Goal: Transaction & Acquisition: Purchase product/service

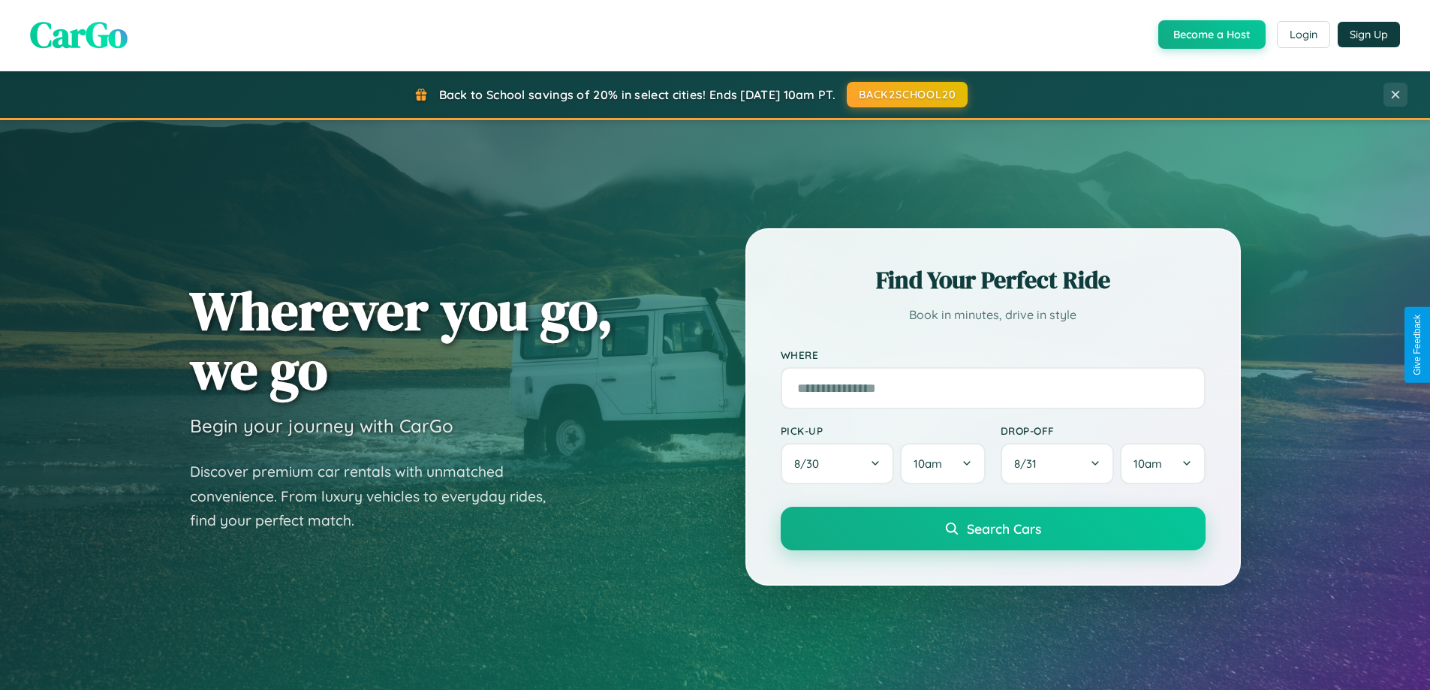
scroll to position [44, 0]
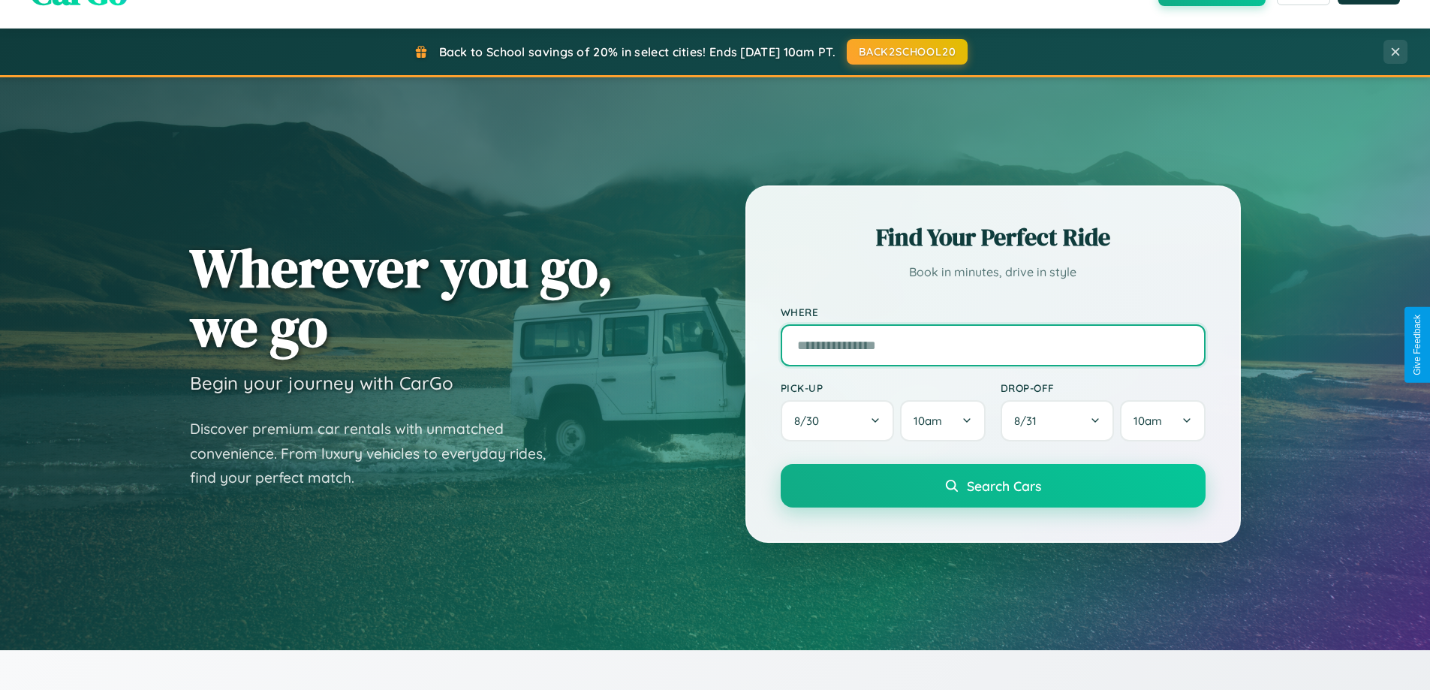
click at [992, 345] on input "text" at bounding box center [993, 345] width 425 height 42
type input "**********"
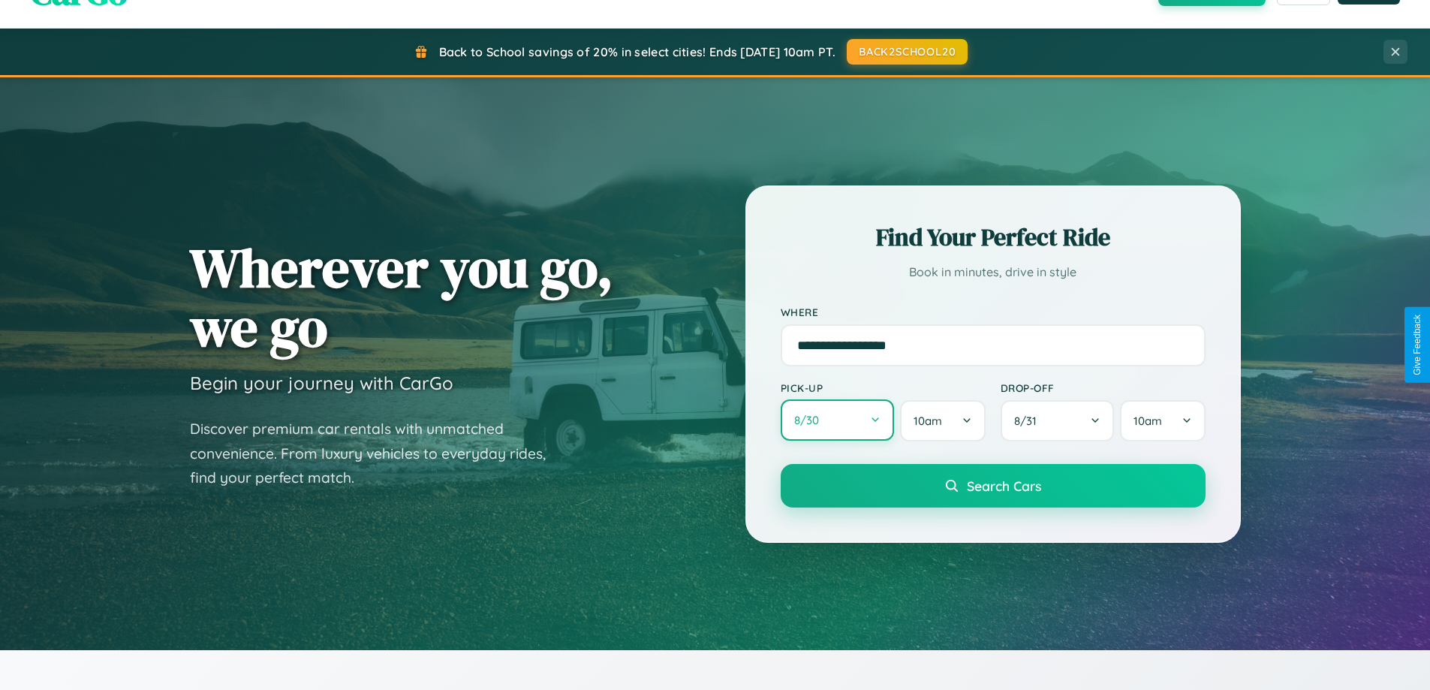
click at [837, 420] on button "8 / 30" at bounding box center [838, 419] width 114 height 41
select select "*"
select select "****"
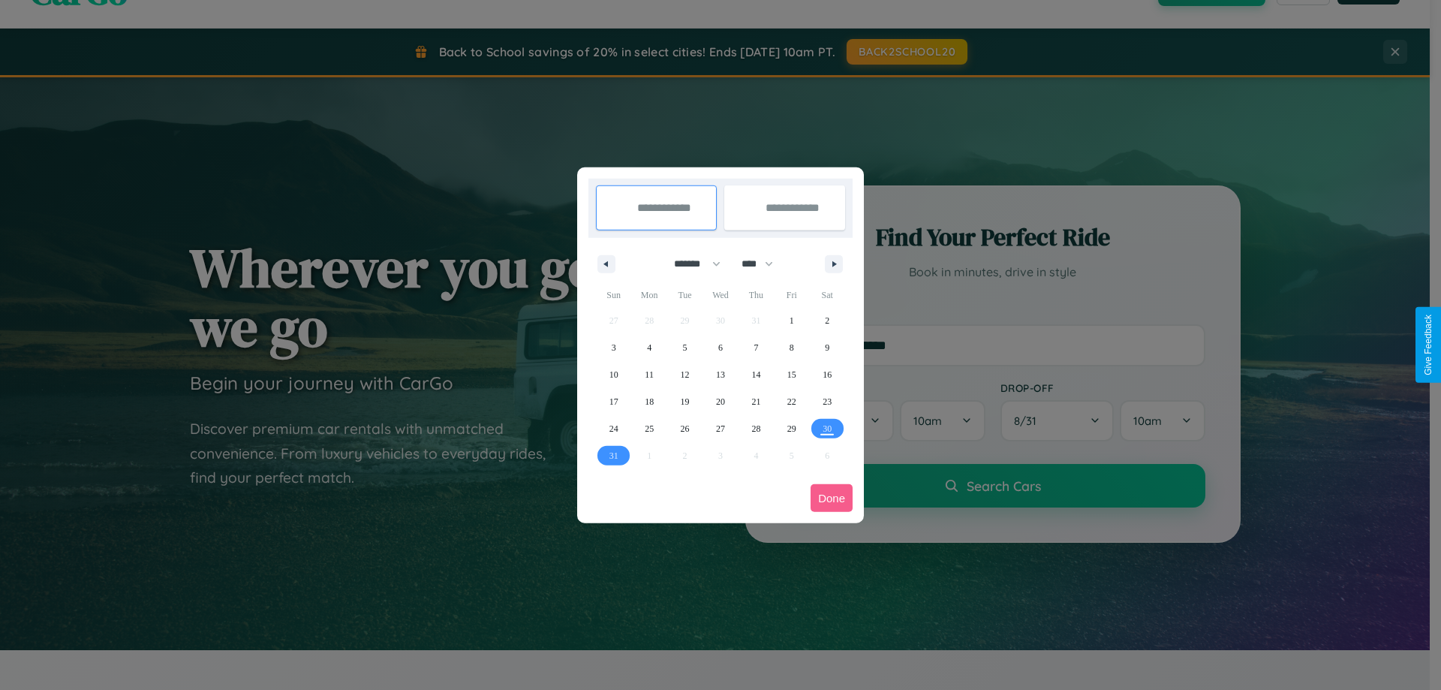
drag, startPoint x: 691, startPoint y: 263, endPoint x: 721, endPoint y: 301, distance: 48.1
click at [691, 263] on select "******* ******** ***** ***** *** **** **** ****** ********* ******* ******** **…" at bounding box center [695, 263] width 64 height 25
select select "*"
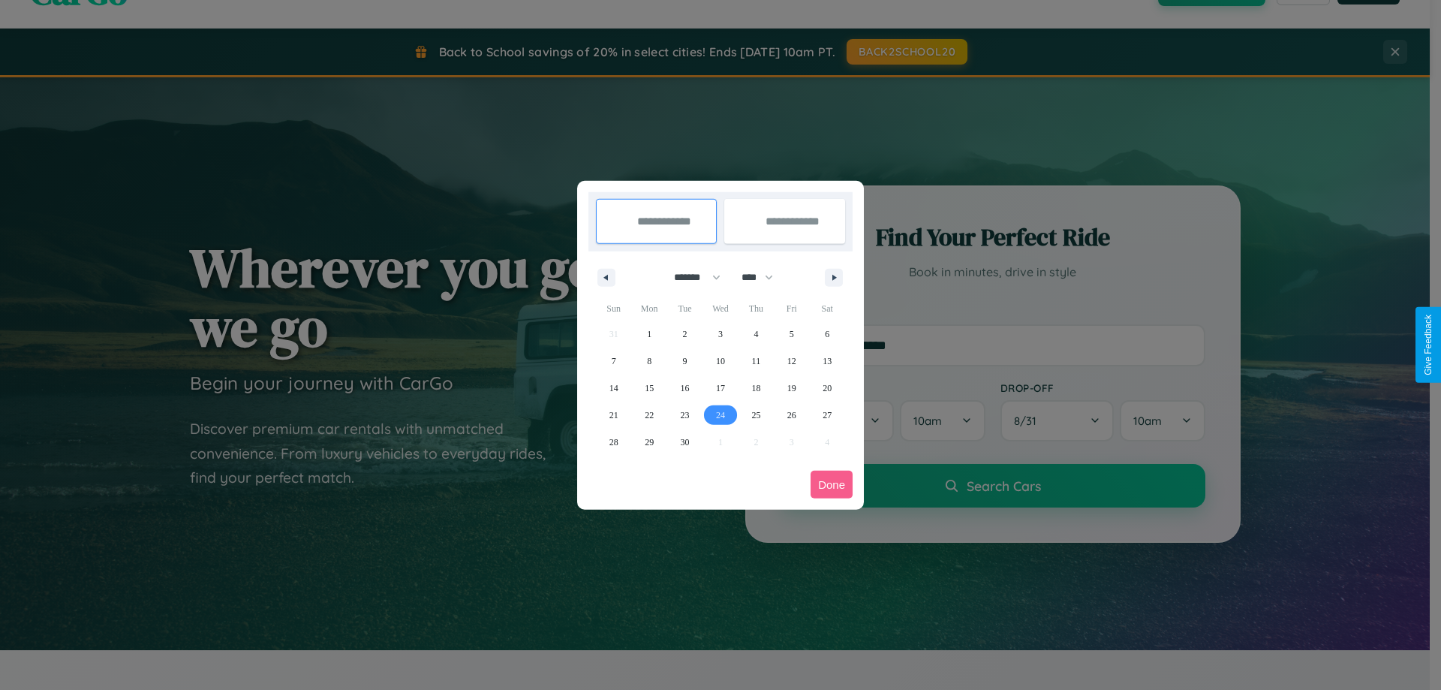
click at [720, 414] on span "24" at bounding box center [720, 415] width 9 height 27
type input "**********"
click at [834, 277] on icon "button" at bounding box center [837, 278] width 8 height 6
select select "*"
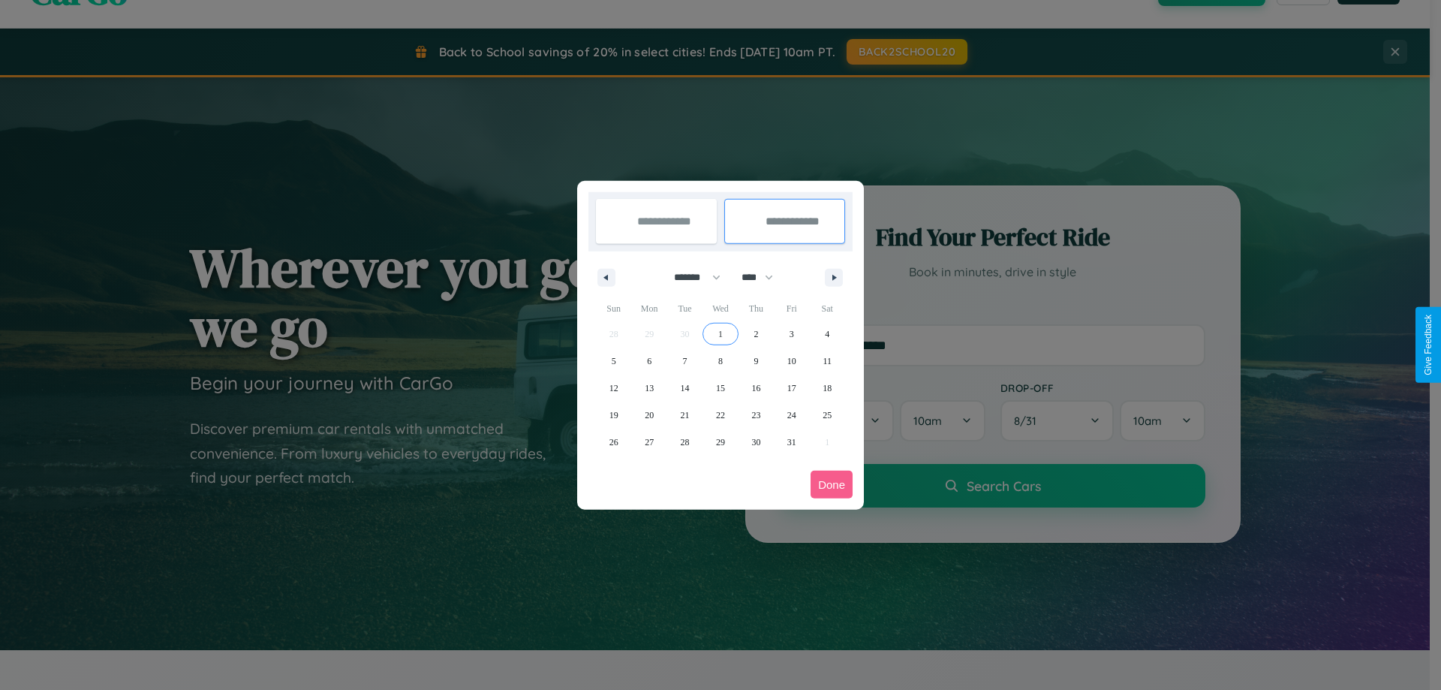
click at [720, 333] on span "1" at bounding box center [720, 334] width 5 height 27
type input "**********"
select select "*"
click at [832, 484] on button "Done" at bounding box center [832, 485] width 42 height 28
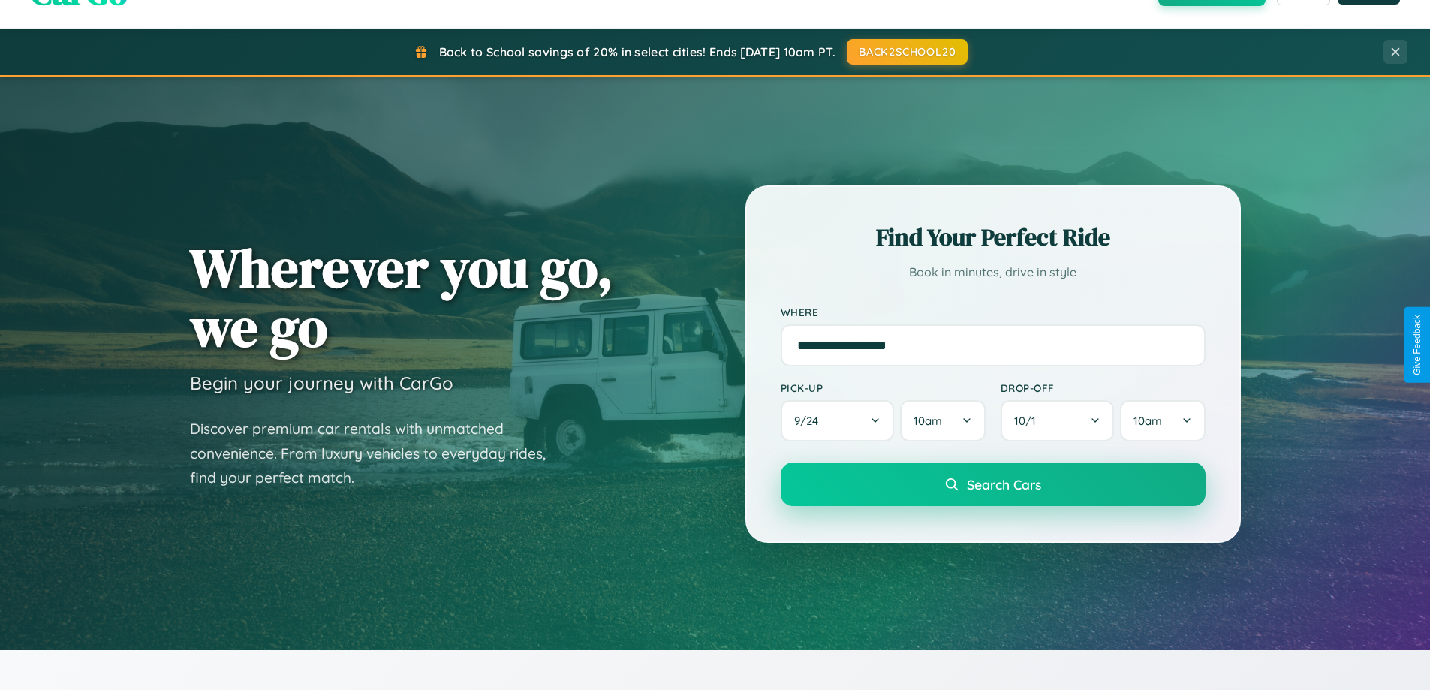
click at [992, 484] on span "Search Cars" at bounding box center [1004, 484] width 74 height 17
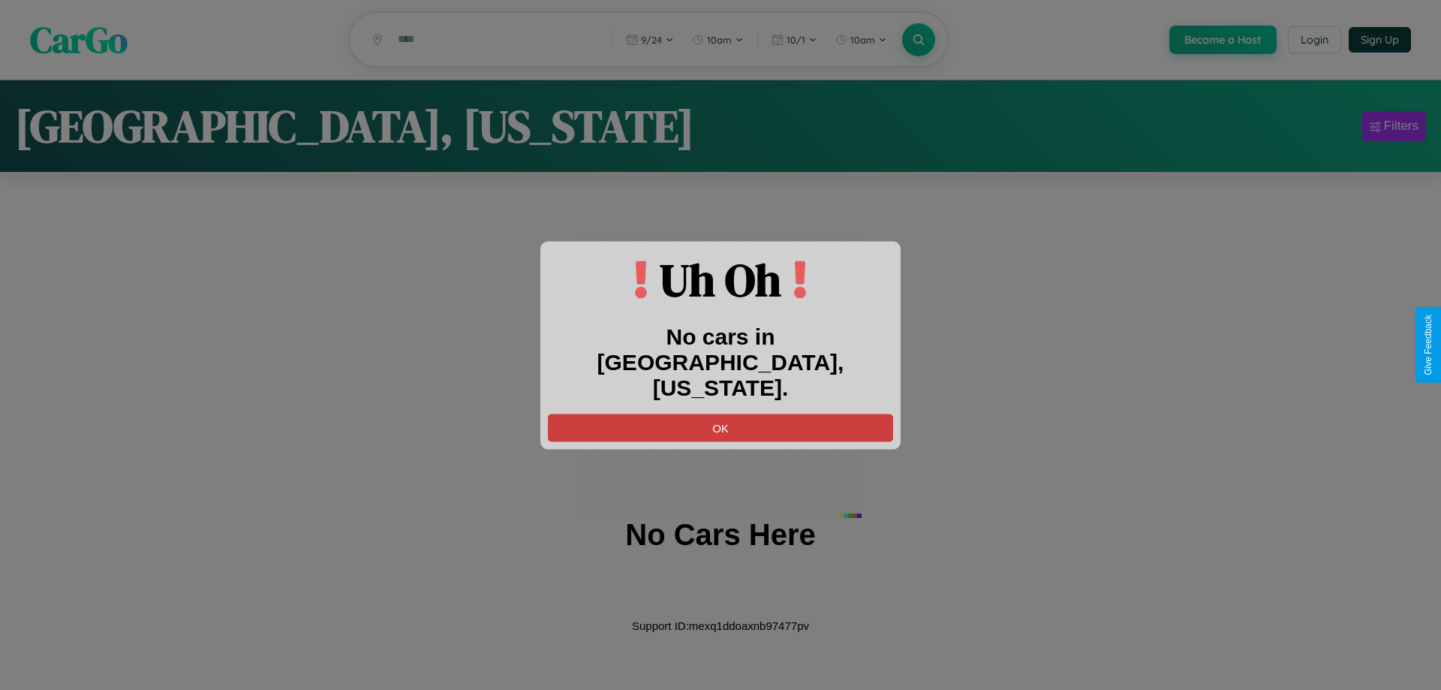
click at [721, 414] on button "OK" at bounding box center [720, 428] width 345 height 28
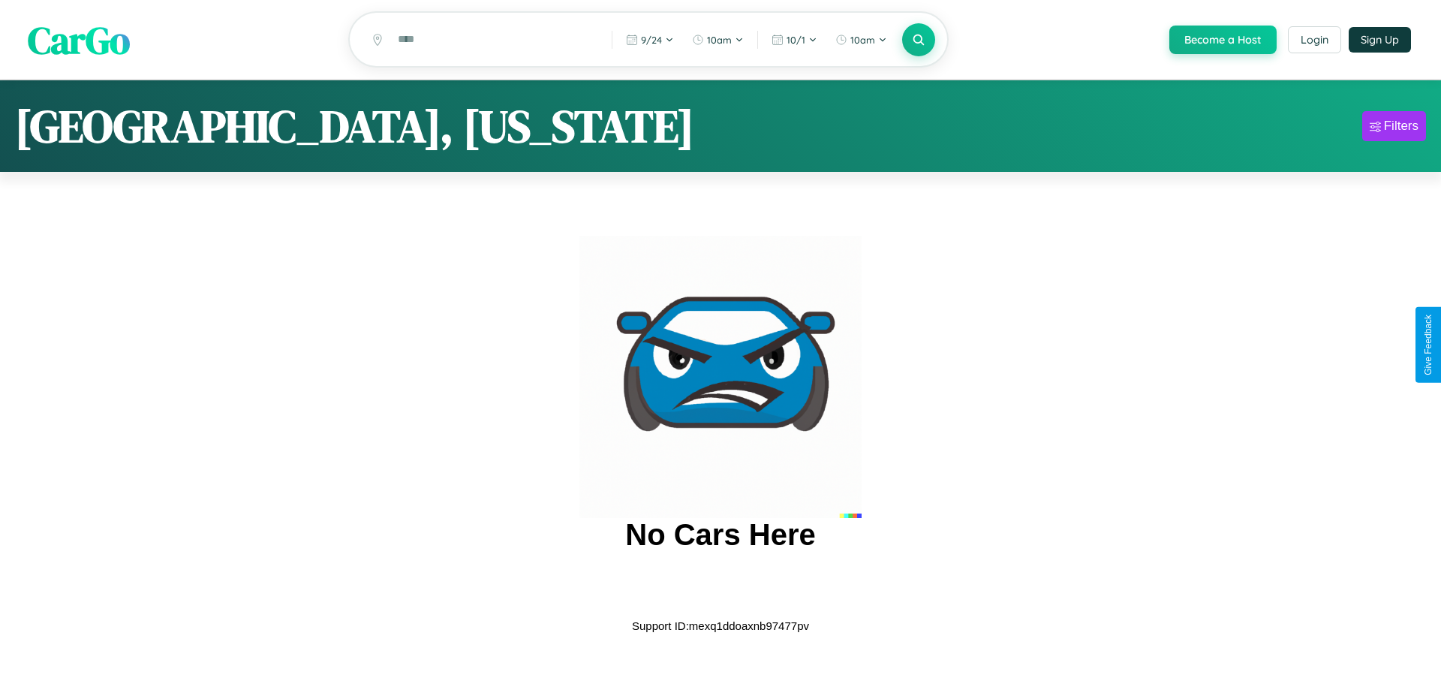
click at [79, 40] on span "CarGo" at bounding box center [79, 40] width 102 height 52
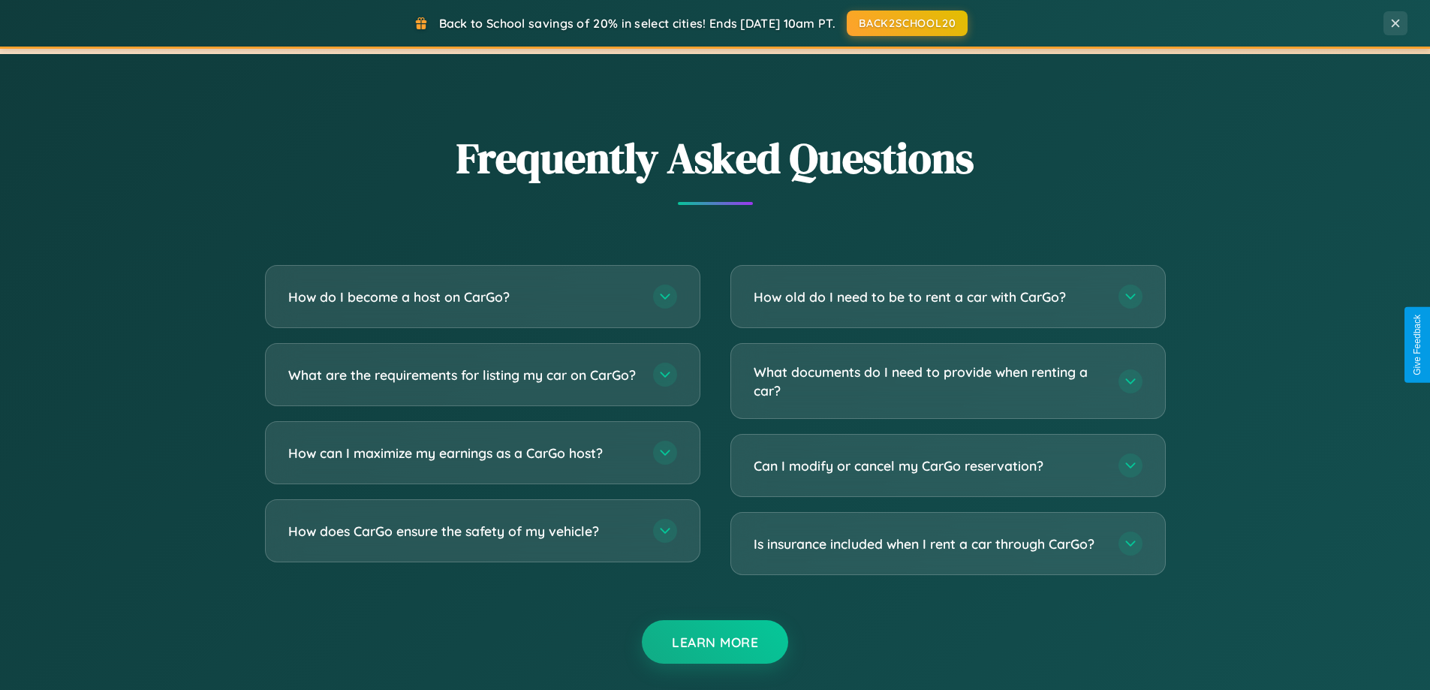
scroll to position [2888, 0]
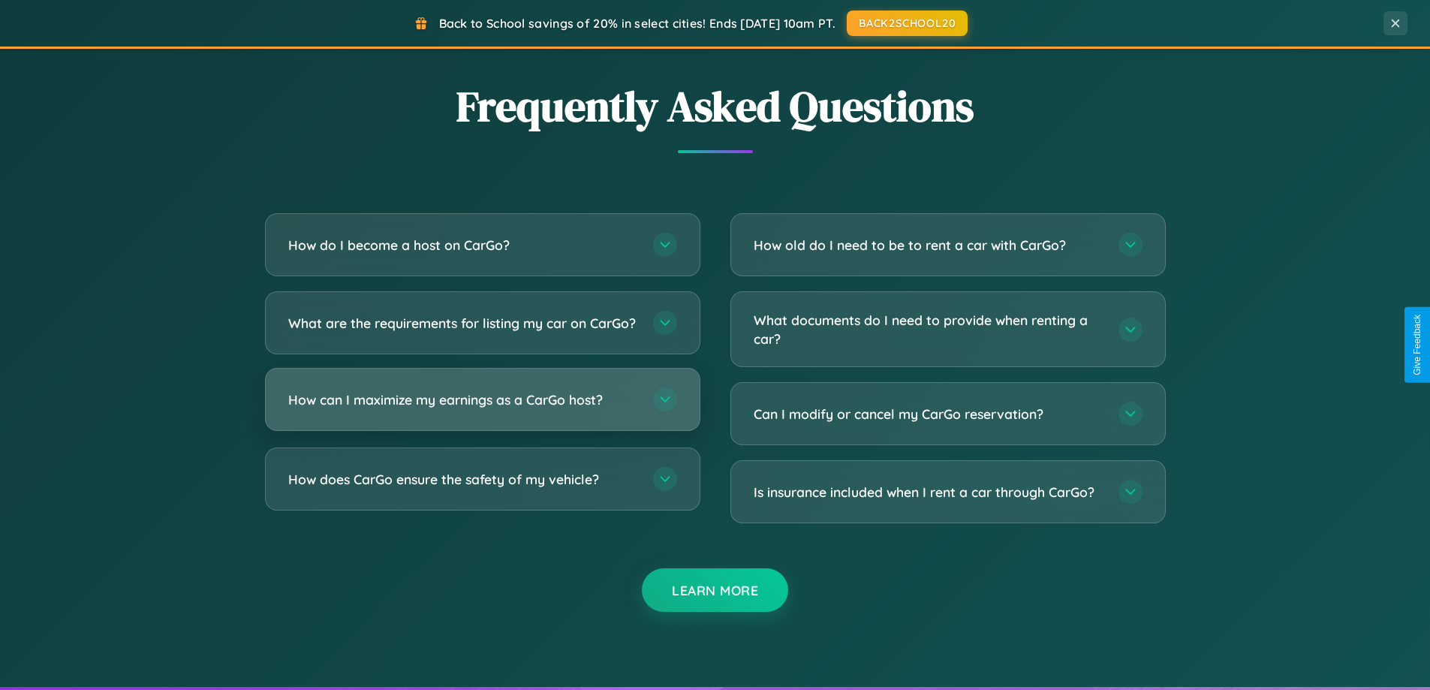
click at [482, 409] on h3 "How can I maximize my earnings as a CarGo host?" at bounding box center [463, 399] width 350 height 19
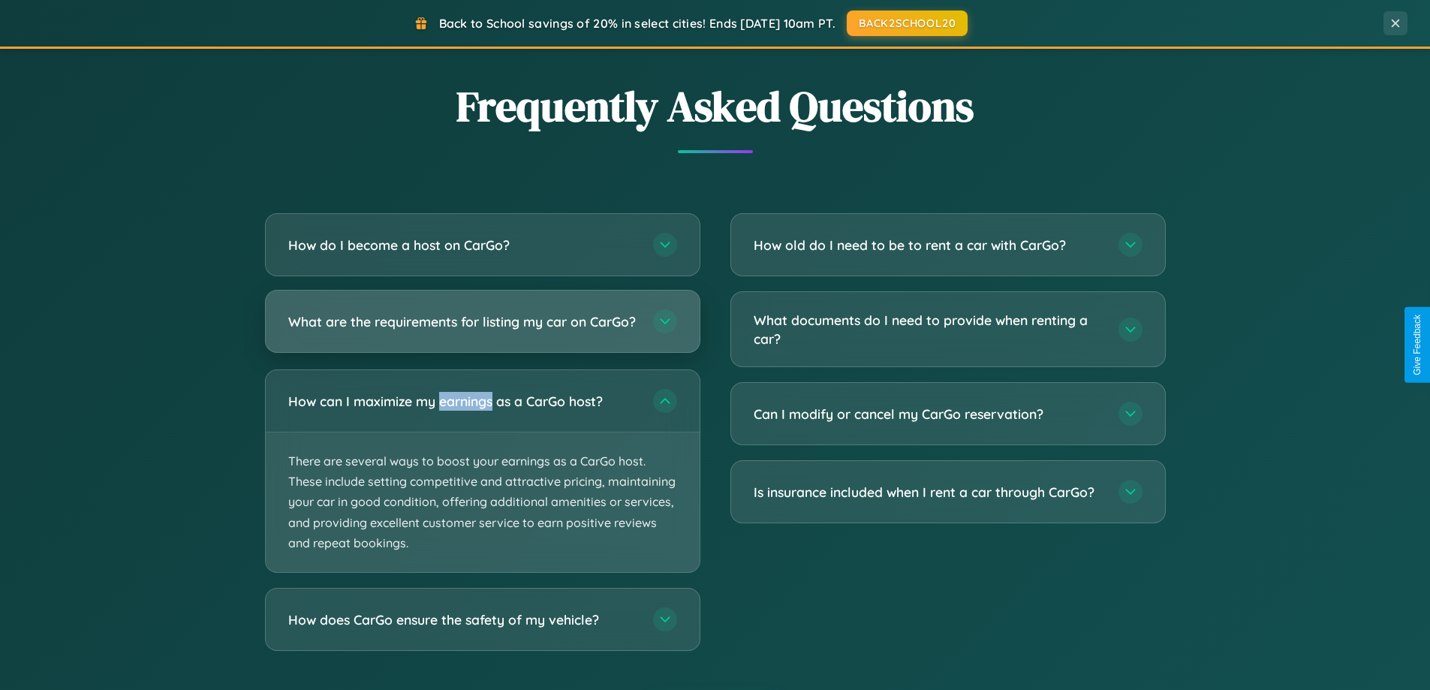
click at [482, 329] on h3 "What are the requirements for listing my car on CarGo?" at bounding box center [463, 321] width 350 height 19
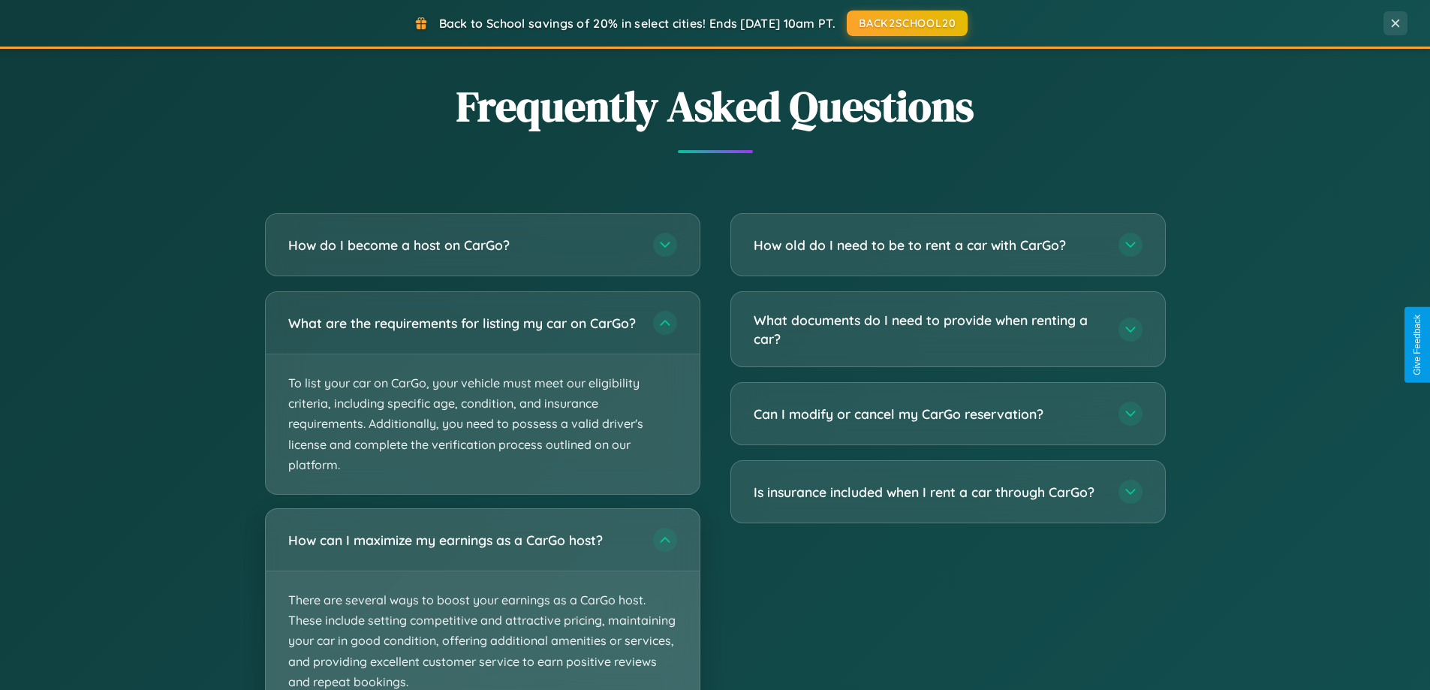
click at [482, 606] on p "There are several ways to boost your earnings as a CarGo host. These include se…" at bounding box center [483, 641] width 434 height 140
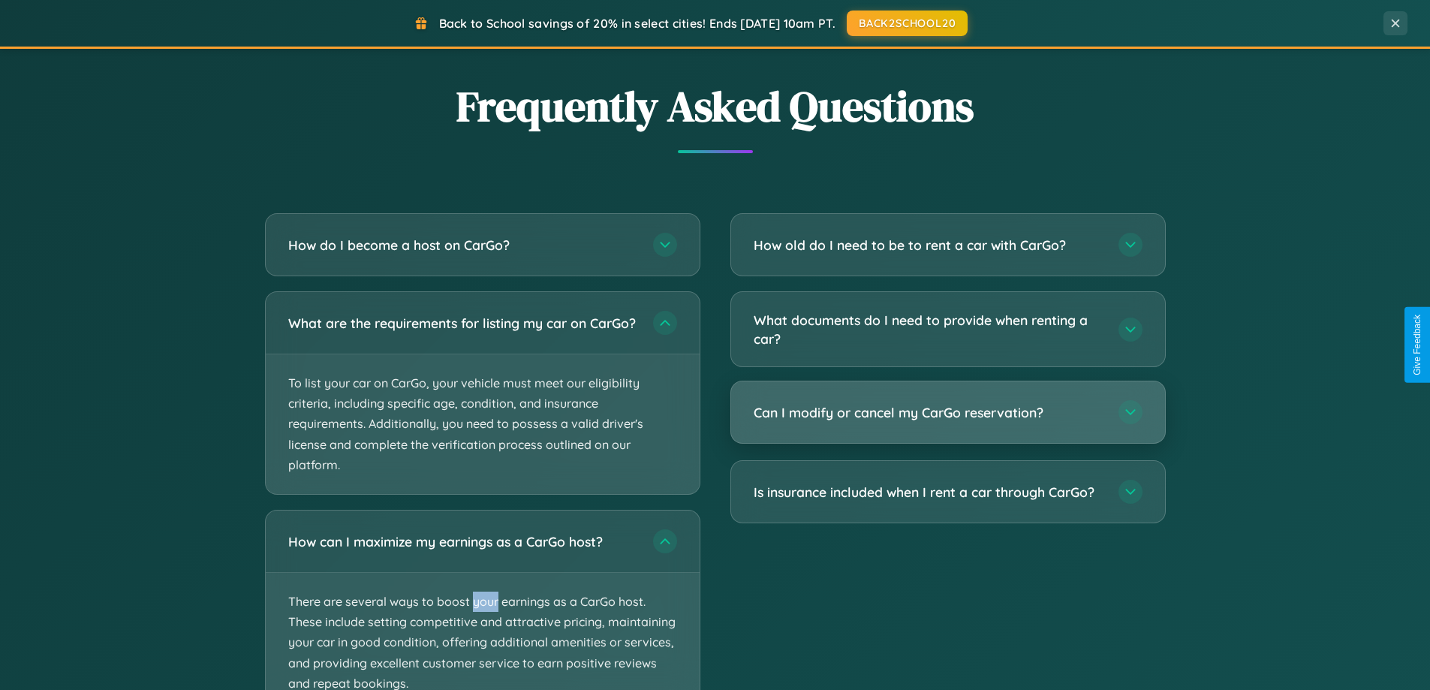
click at [947, 413] on h3 "Can I modify or cancel my CarGo reservation?" at bounding box center [929, 412] width 350 height 19
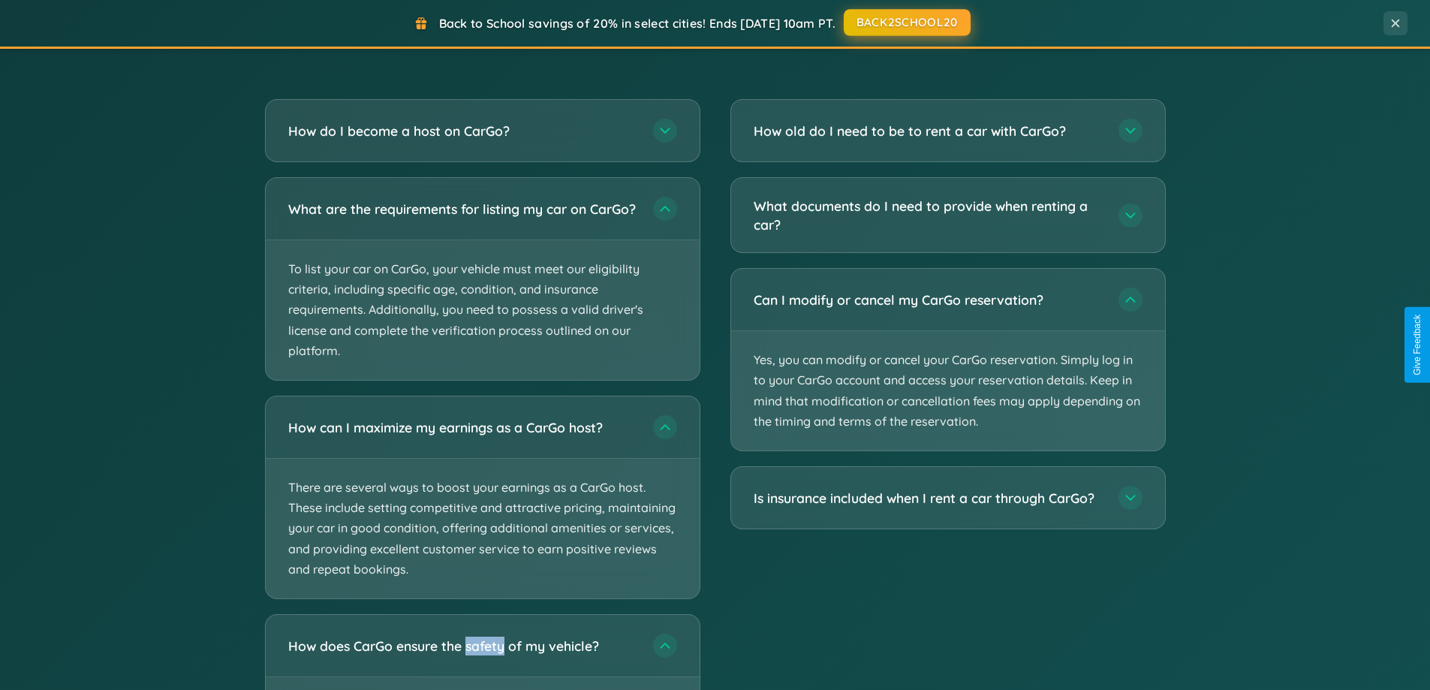
click at [906, 23] on button "BACK2SCHOOL20" at bounding box center [907, 22] width 127 height 27
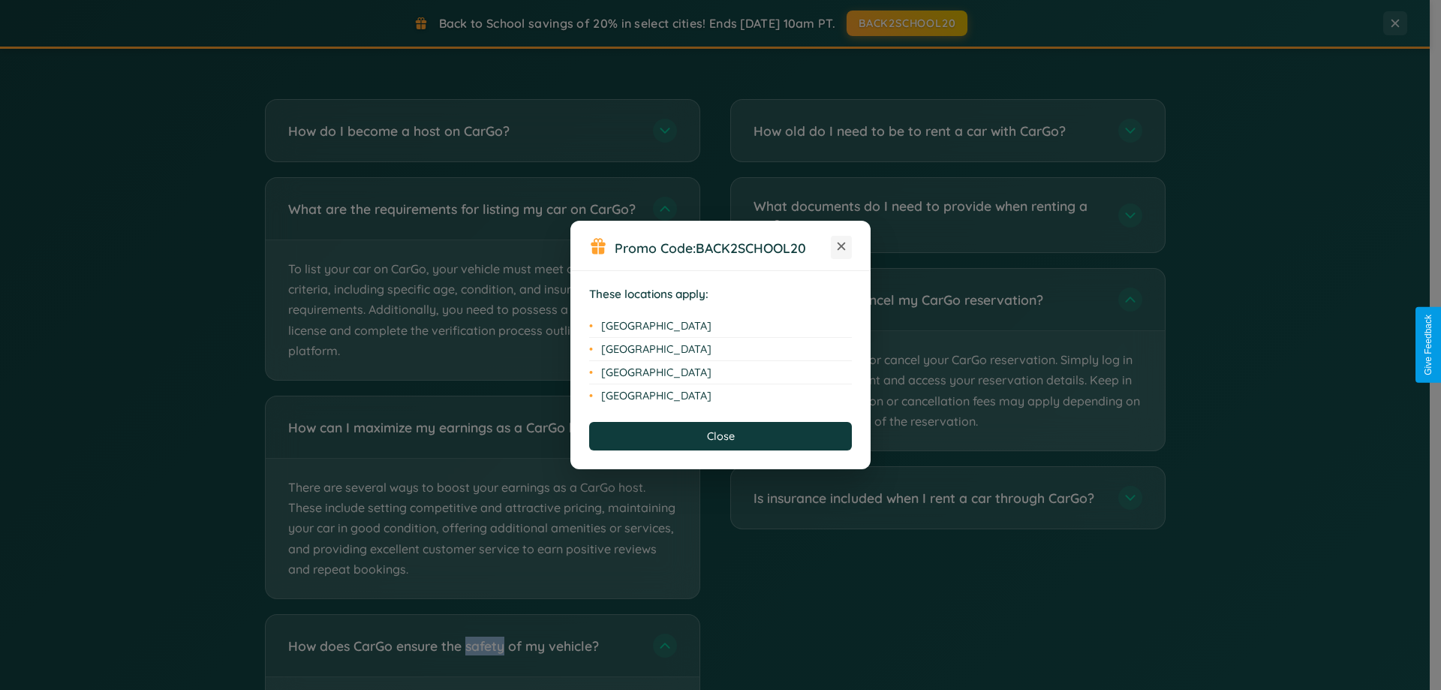
click at [841, 247] on icon at bounding box center [842, 246] width 8 height 8
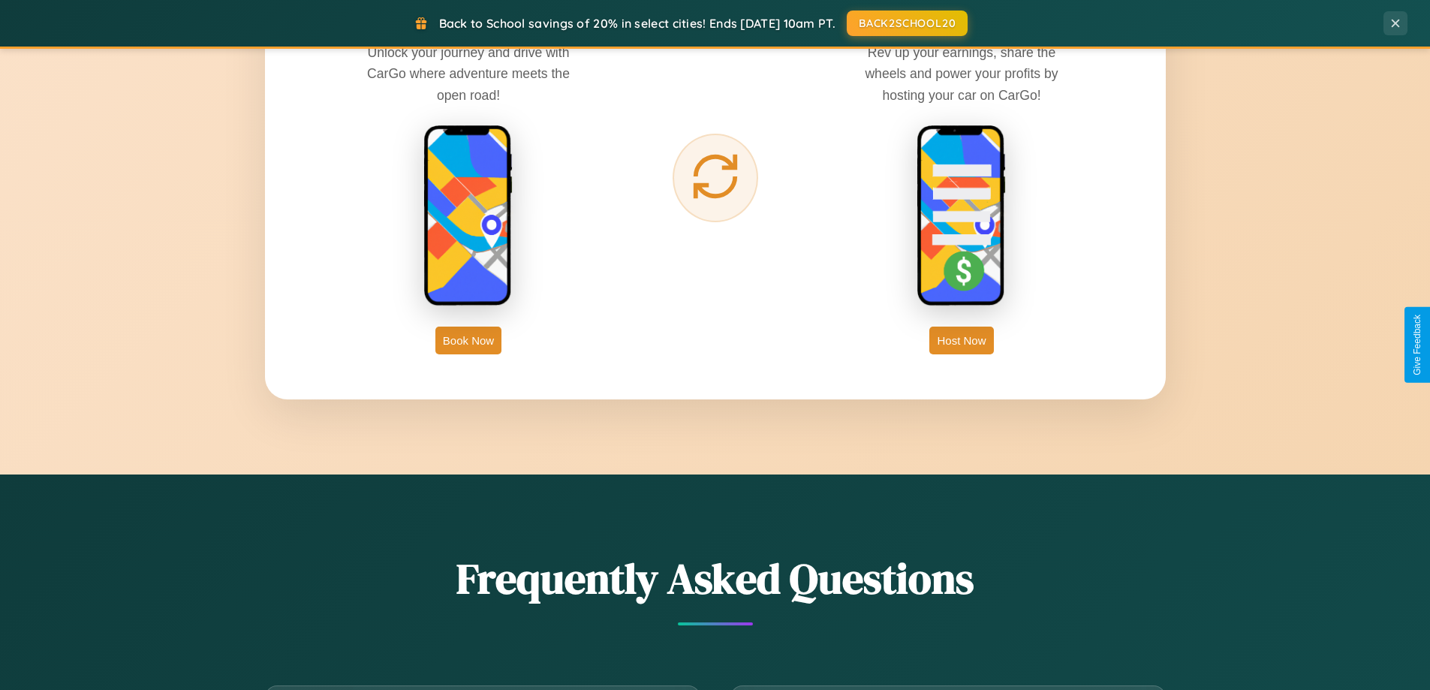
scroll to position [2412, 0]
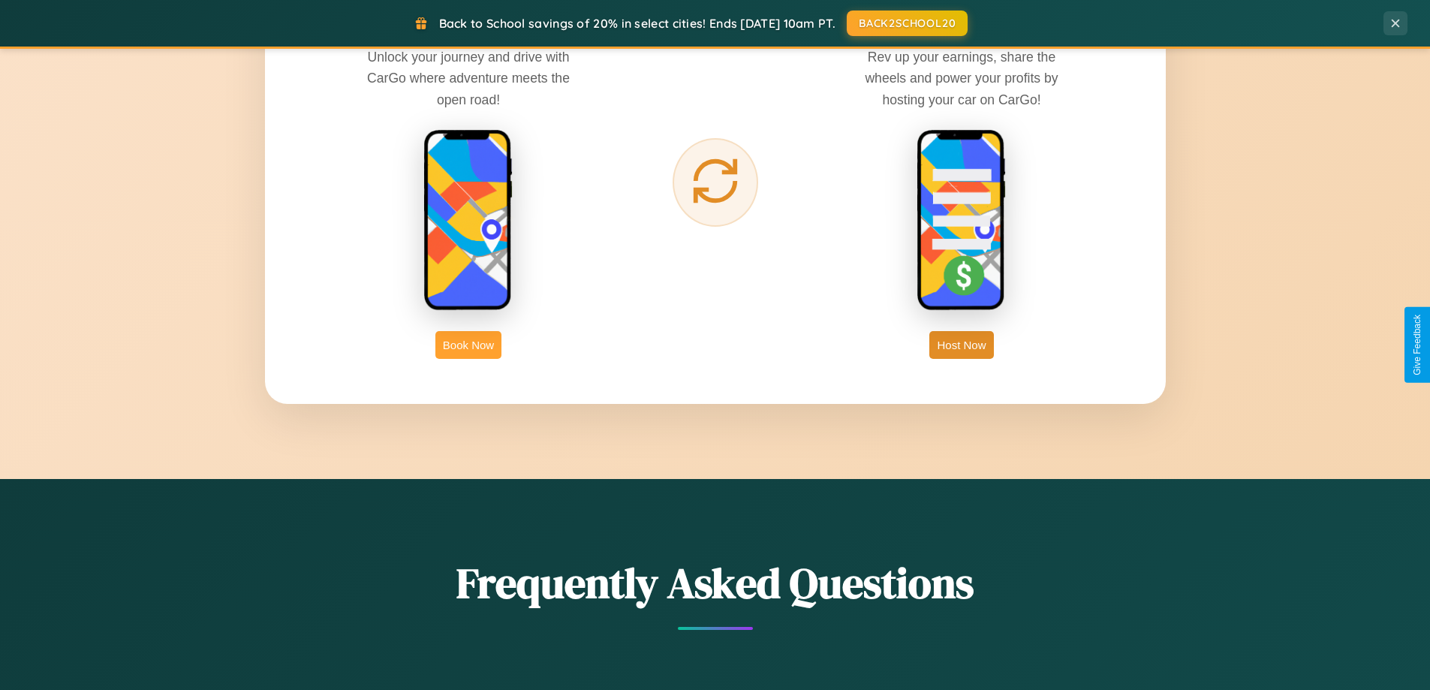
click at [468, 345] on button "Book Now" at bounding box center [468, 345] width 66 height 28
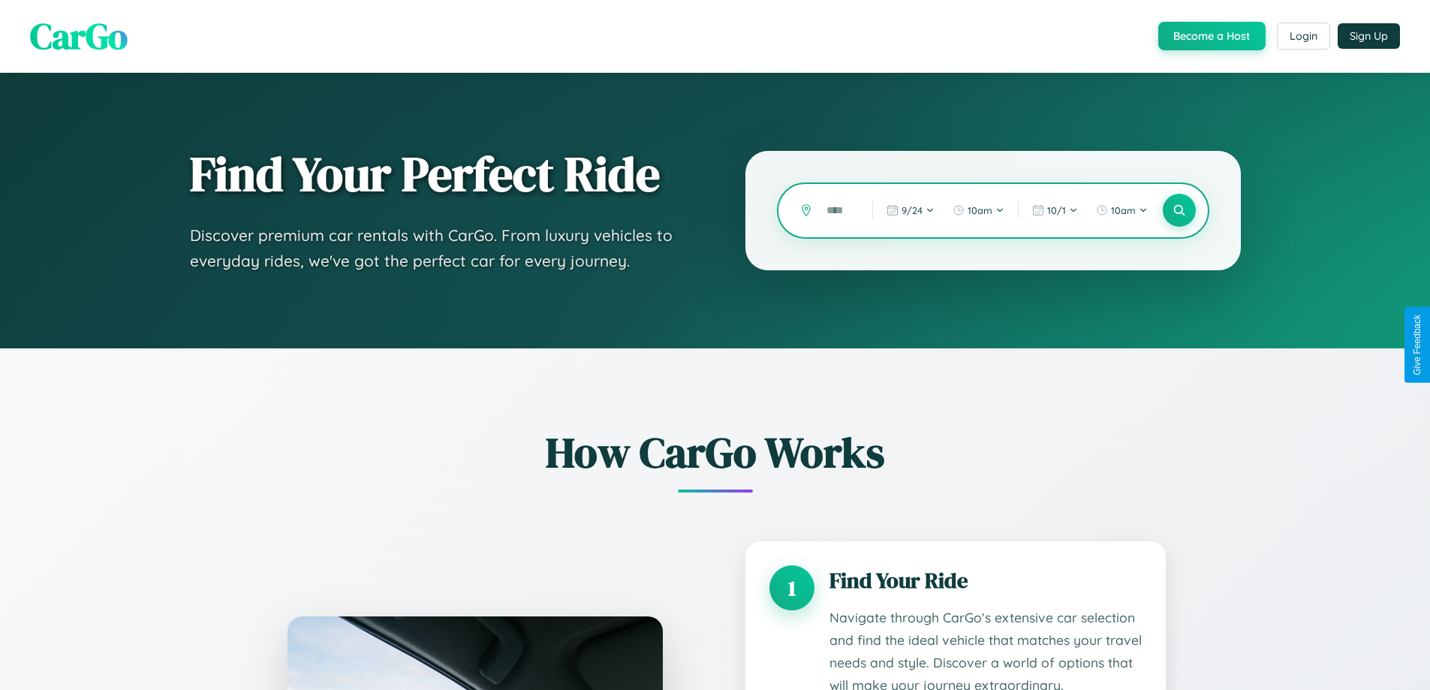
click at [838, 210] on input "text" at bounding box center [838, 210] width 38 height 26
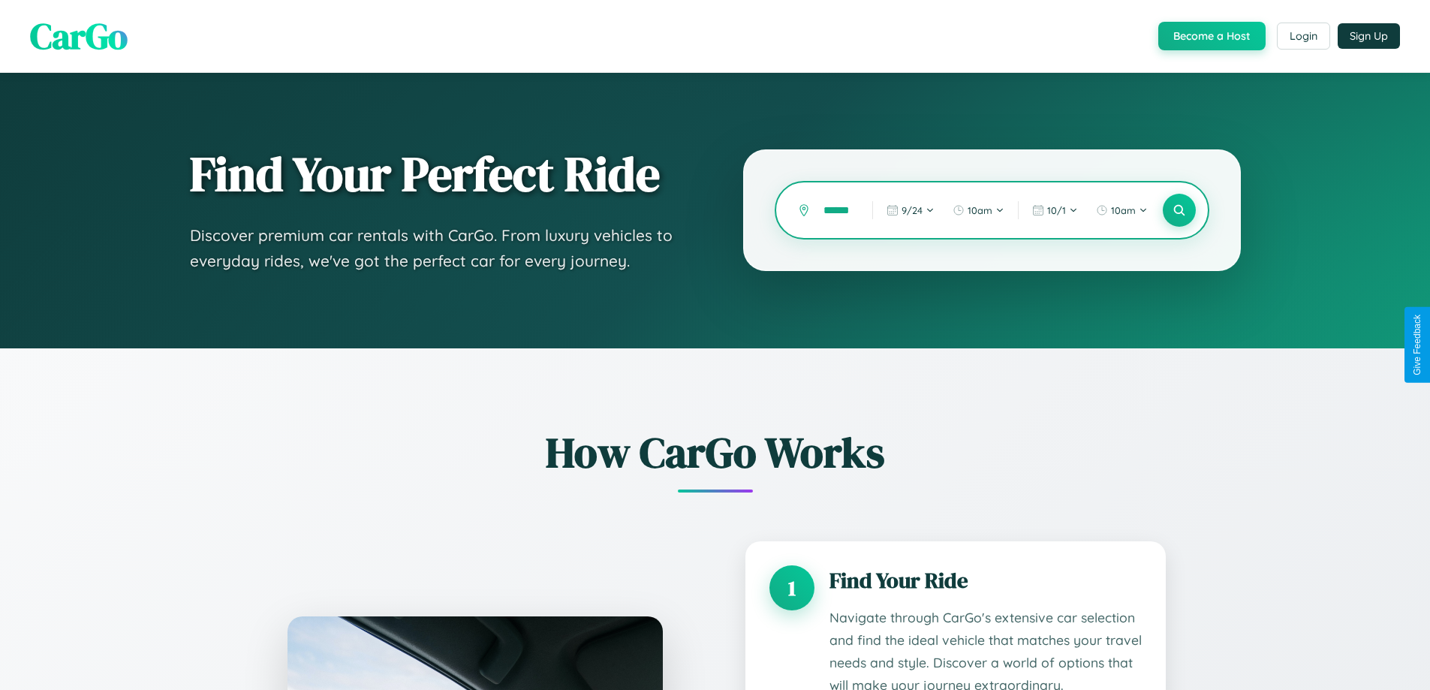
scroll to position [0, 11]
type input "******"
click at [1178, 210] on icon at bounding box center [1179, 210] width 14 height 14
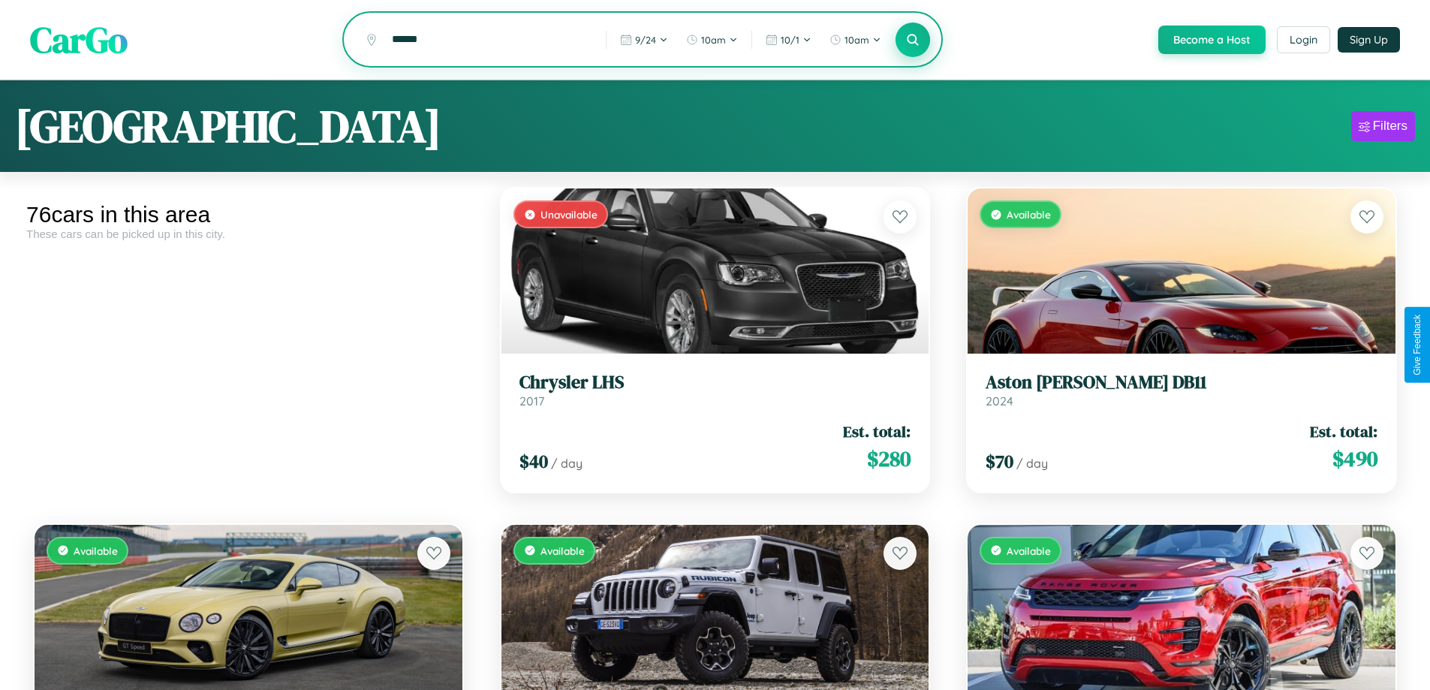
click at [912, 41] on icon at bounding box center [913, 39] width 14 height 14
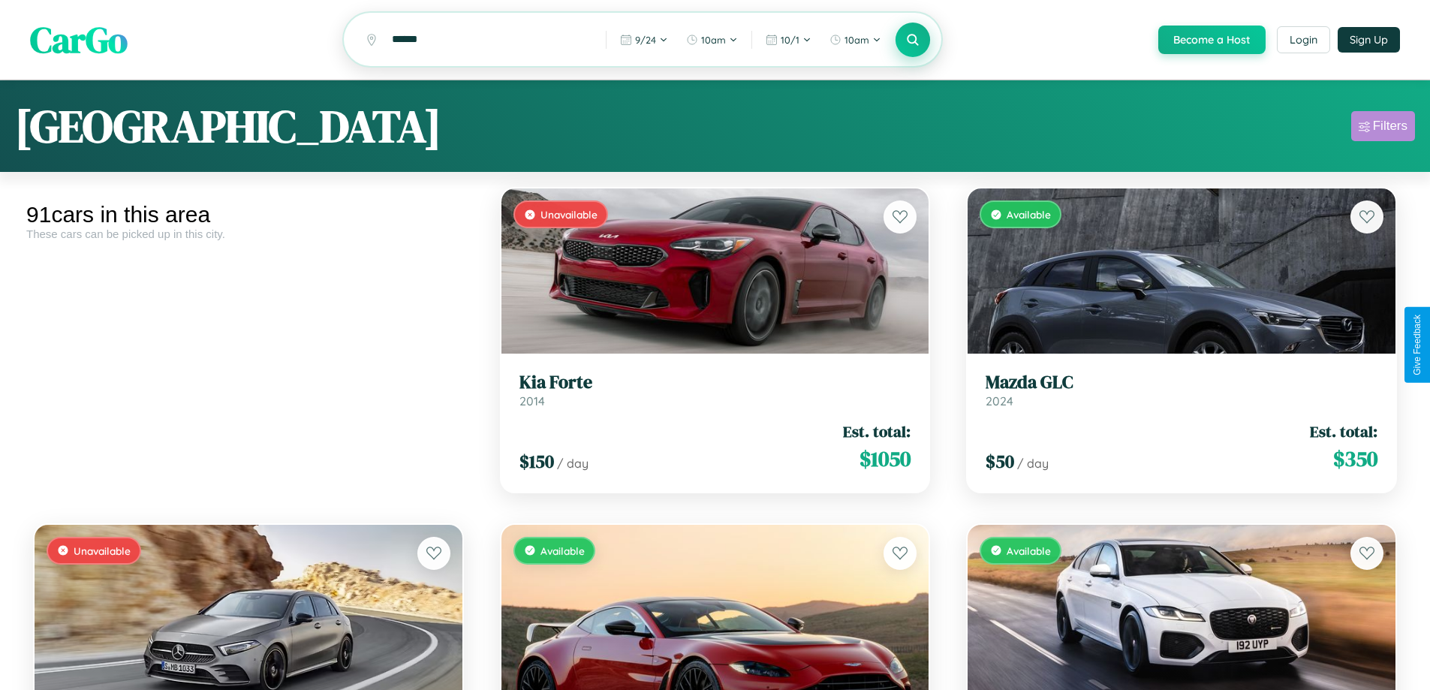
click at [1383, 128] on div "Filters" at bounding box center [1390, 126] width 35 height 15
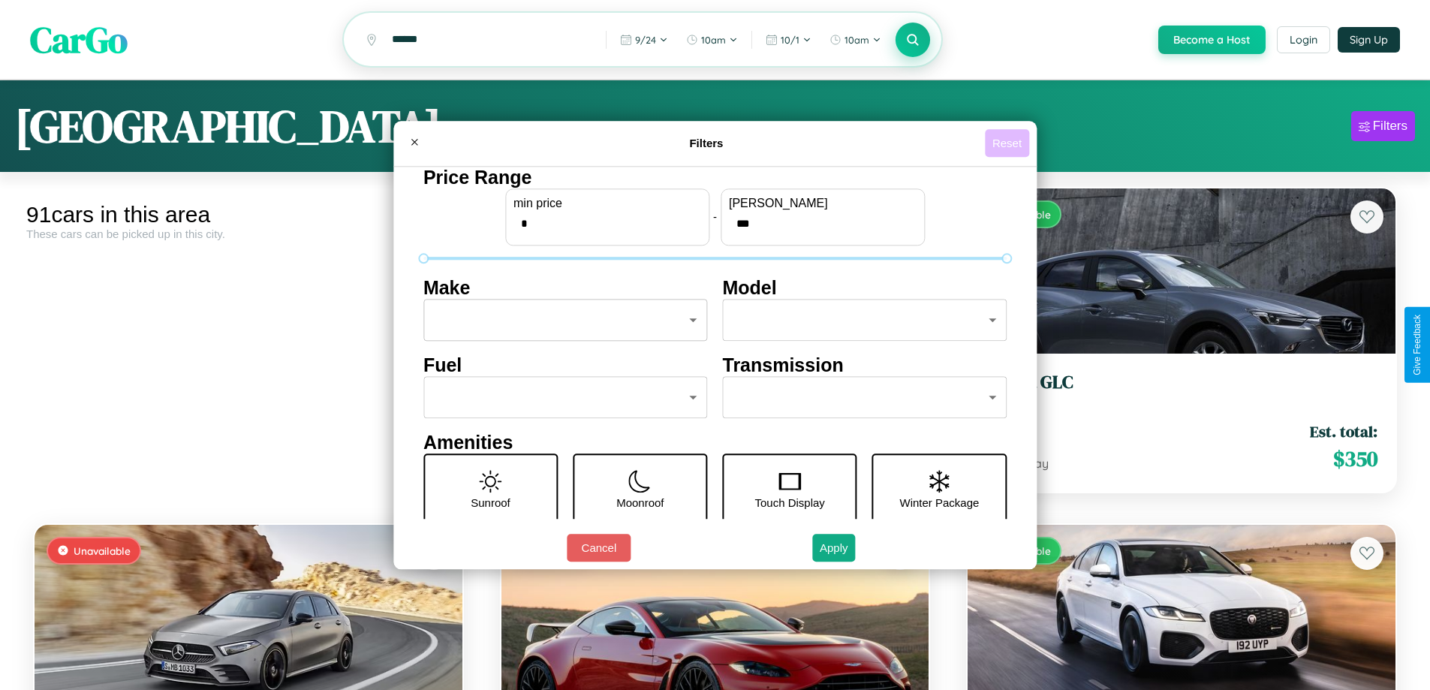
click at [1009, 143] on button "Reset" at bounding box center [1007, 143] width 44 height 28
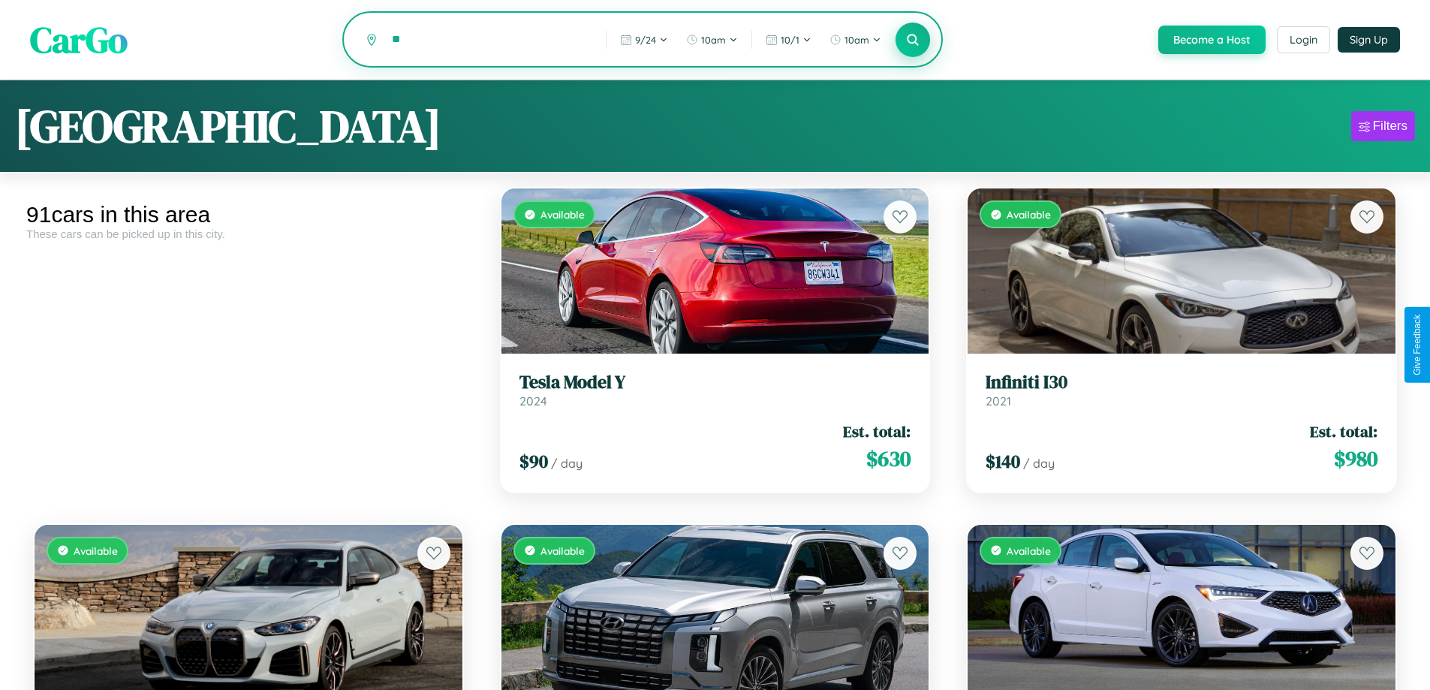
type input "*"
type input "**********"
click at [912, 41] on icon at bounding box center [913, 39] width 14 height 14
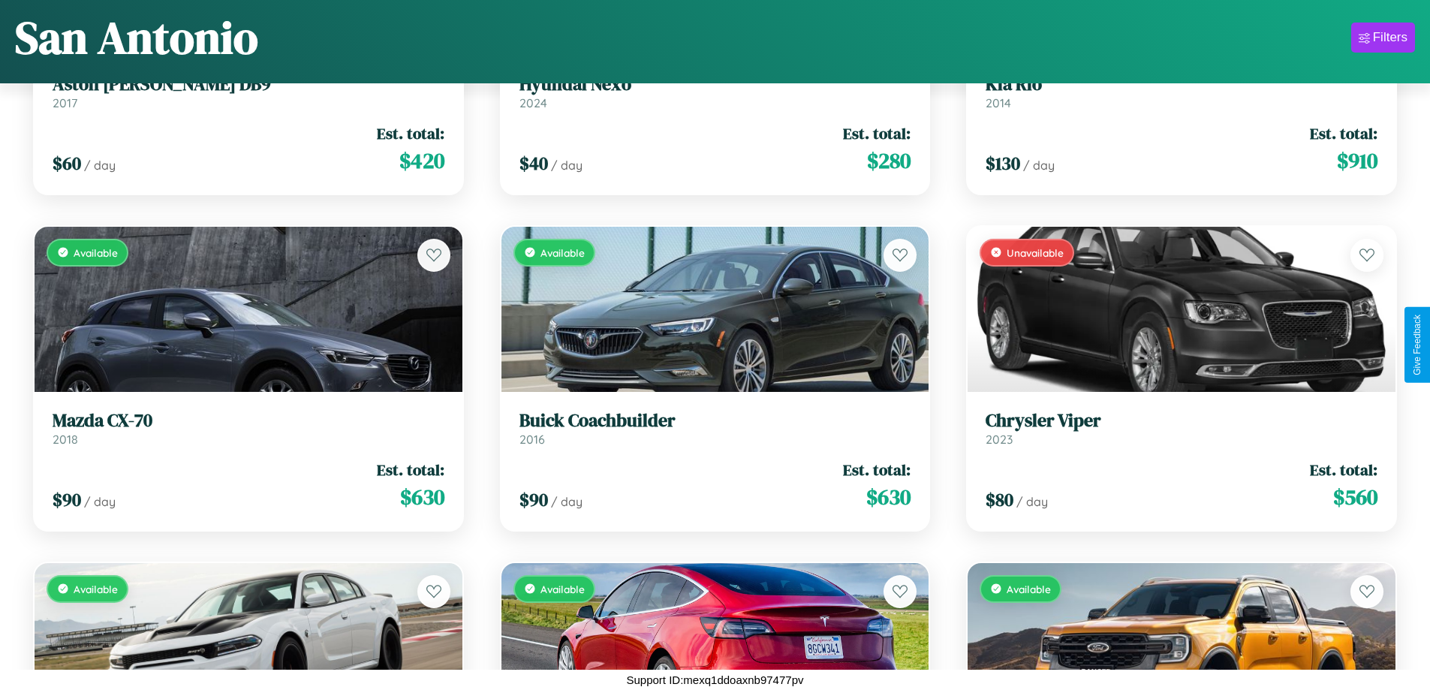
scroll to position [6261, 0]
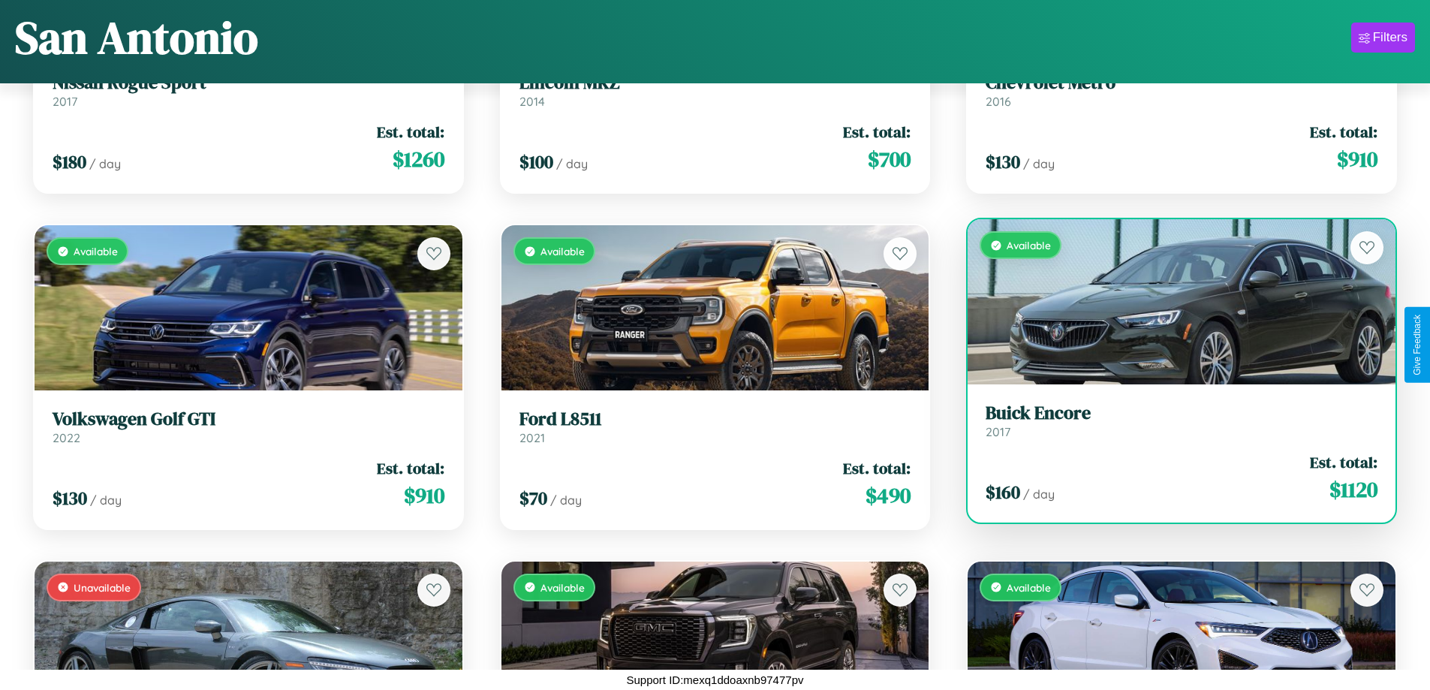
click at [1172, 421] on h3 "Buick Encore" at bounding box center [1182, 413] width 392 height 22
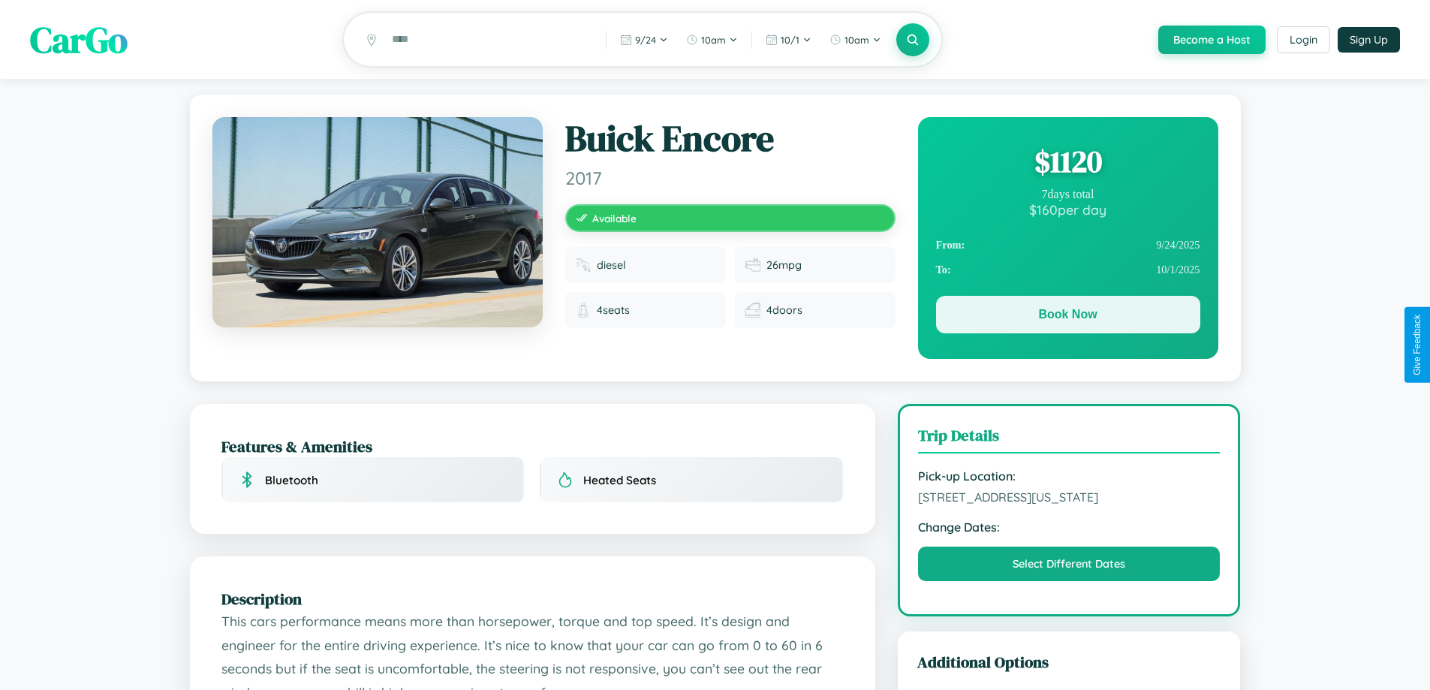
click at [1067, 318] on button "Book Now" at bounding box center [1068, 315] width 264 height 38
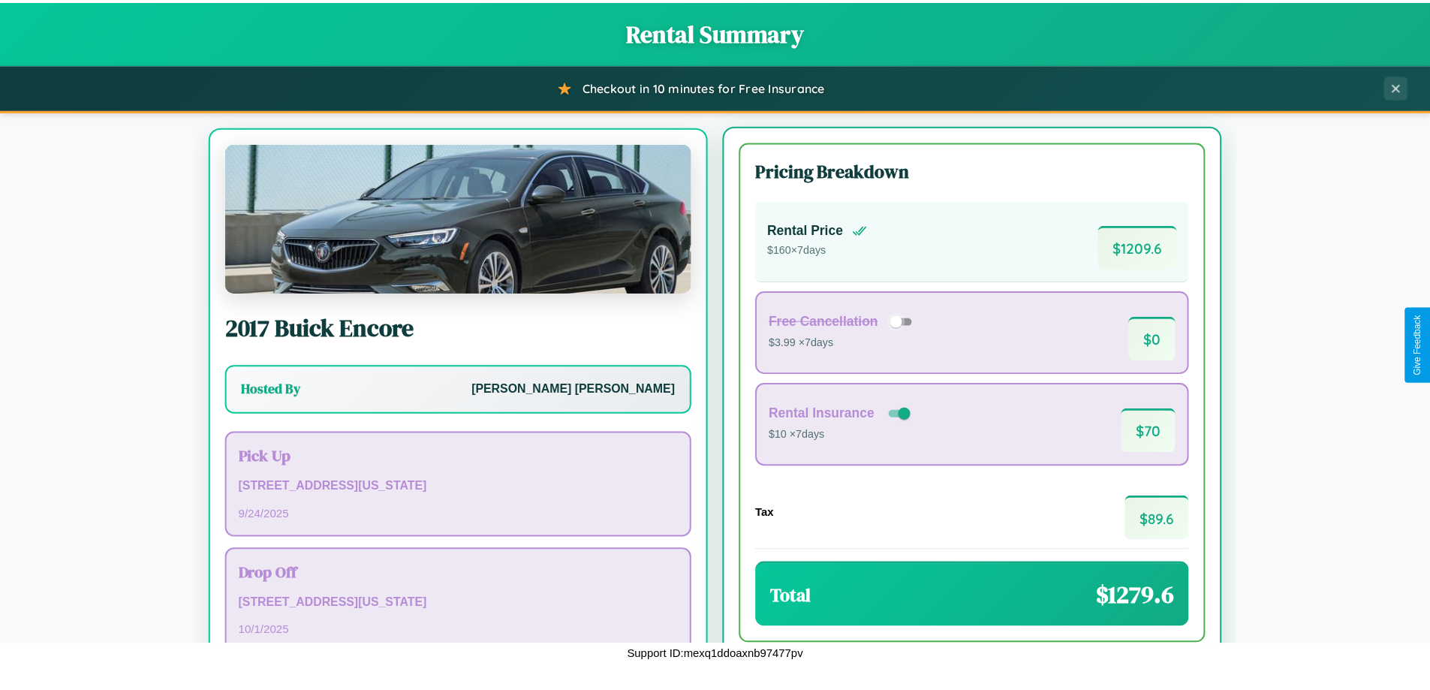
scroll to position [70, 0]
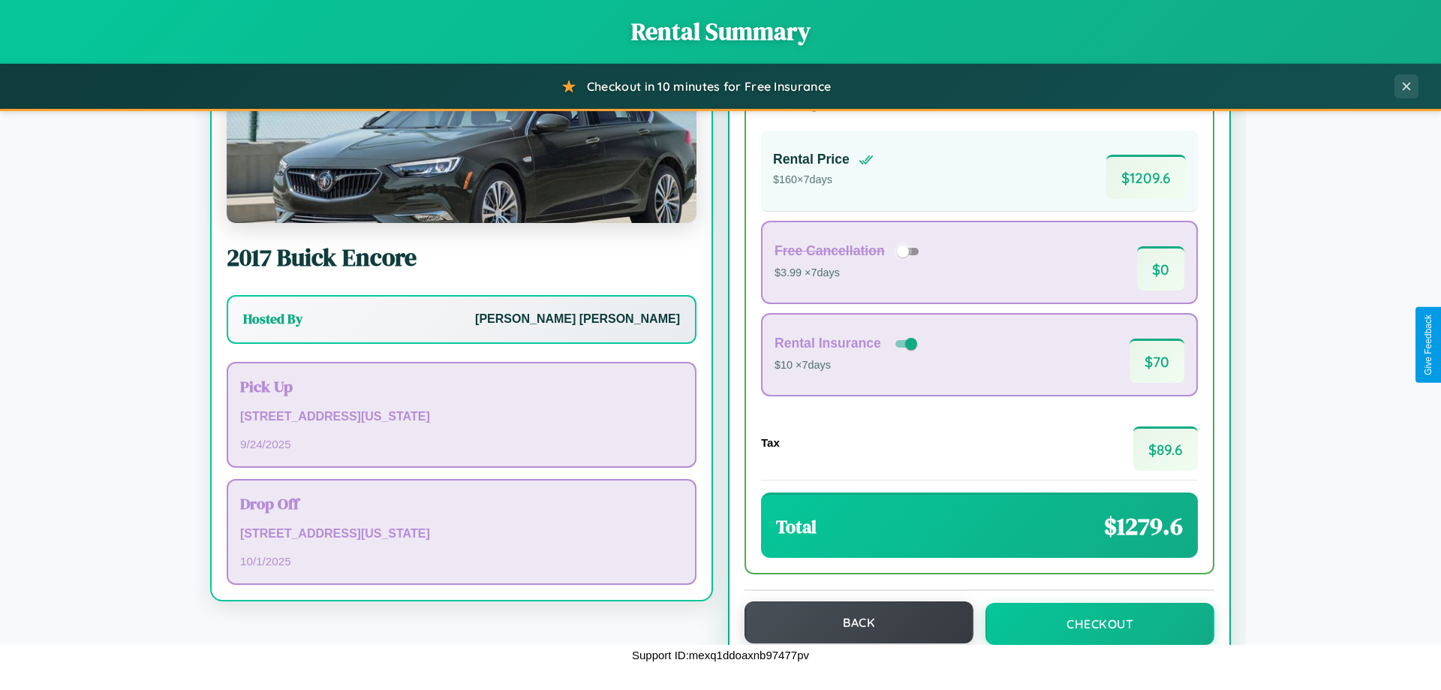
click at [852, 623] on button "Back" at bounding box center [859, 622] width 229 height 42
